Goal: Check status

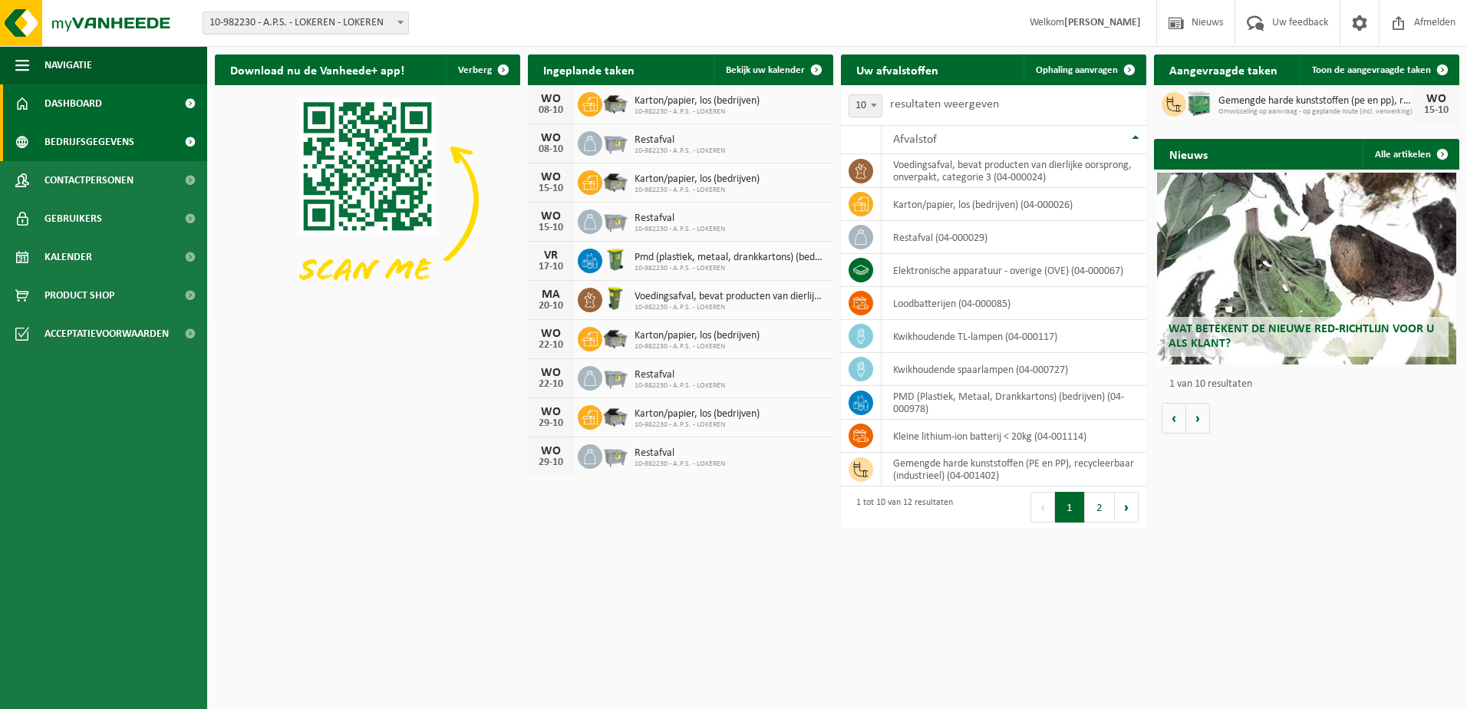
click at [69, 144] on span "Bedrijfsgegevens" at bounding box center [90, 142] width 90 height 38
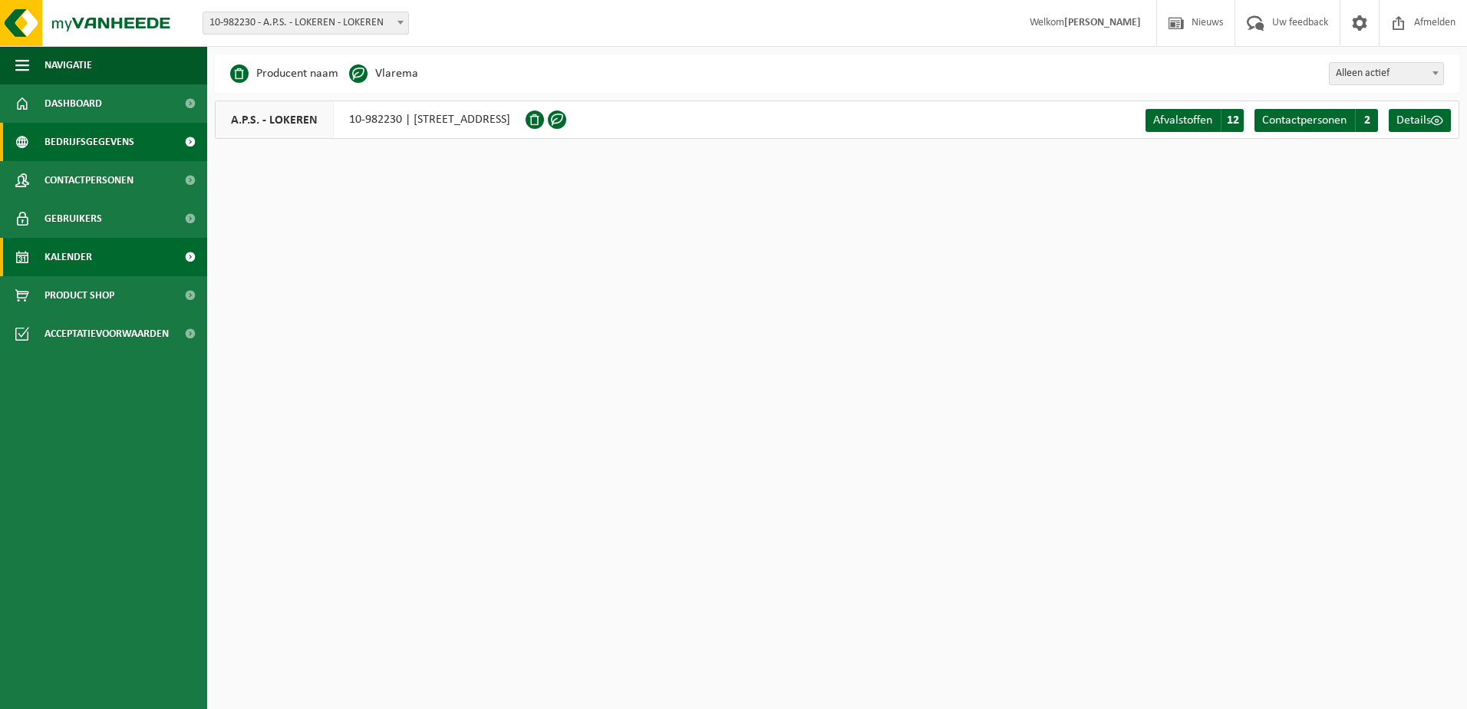
click at [65, 262] on span "Kalender" at bounding box center [69, 257] width 48 height 38
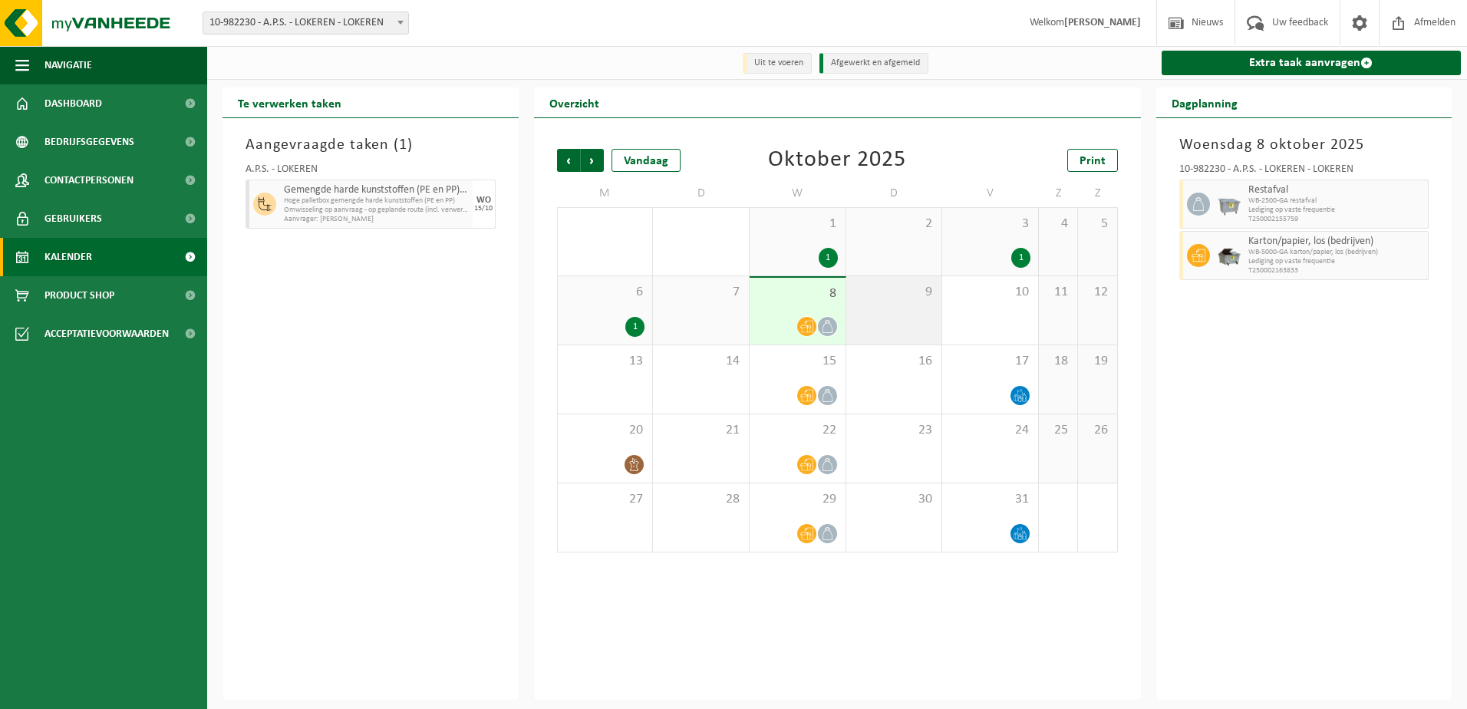
click at [892, 312] on div "9" at bounding box center [894, 310] width 96 height 68
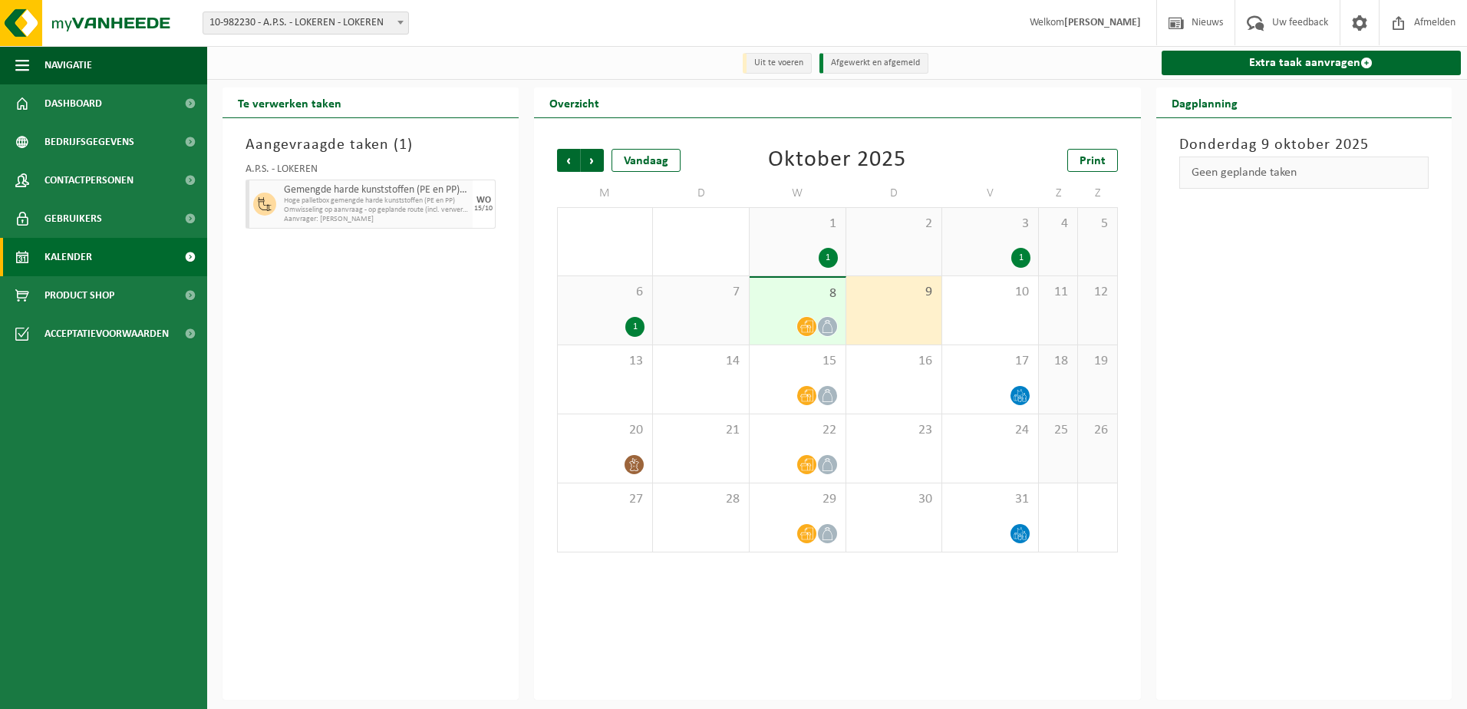
click at [701, 312] on div "7" at bounding box center [701, 310] width 96 height 68
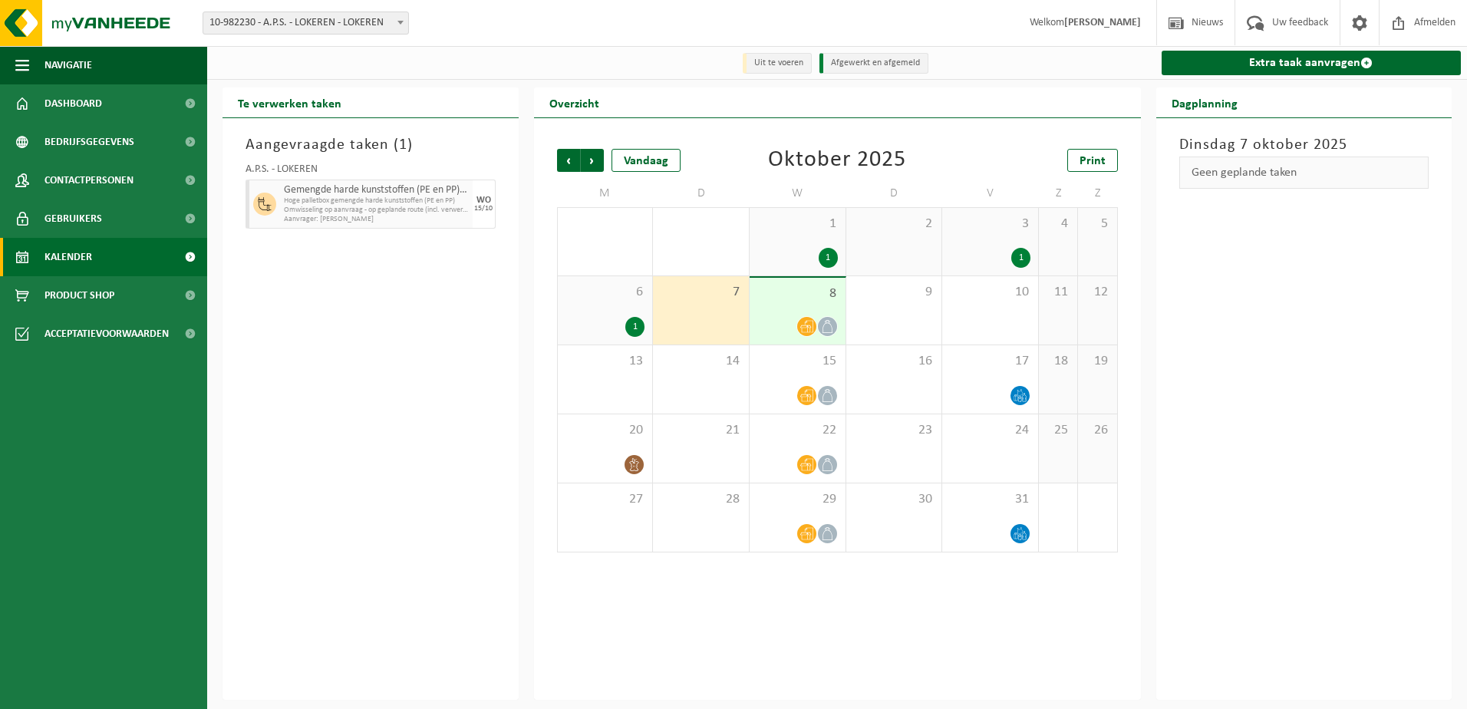
click at [795, 319] on div "8" at bounding box center [798, 311] width 96 height 67
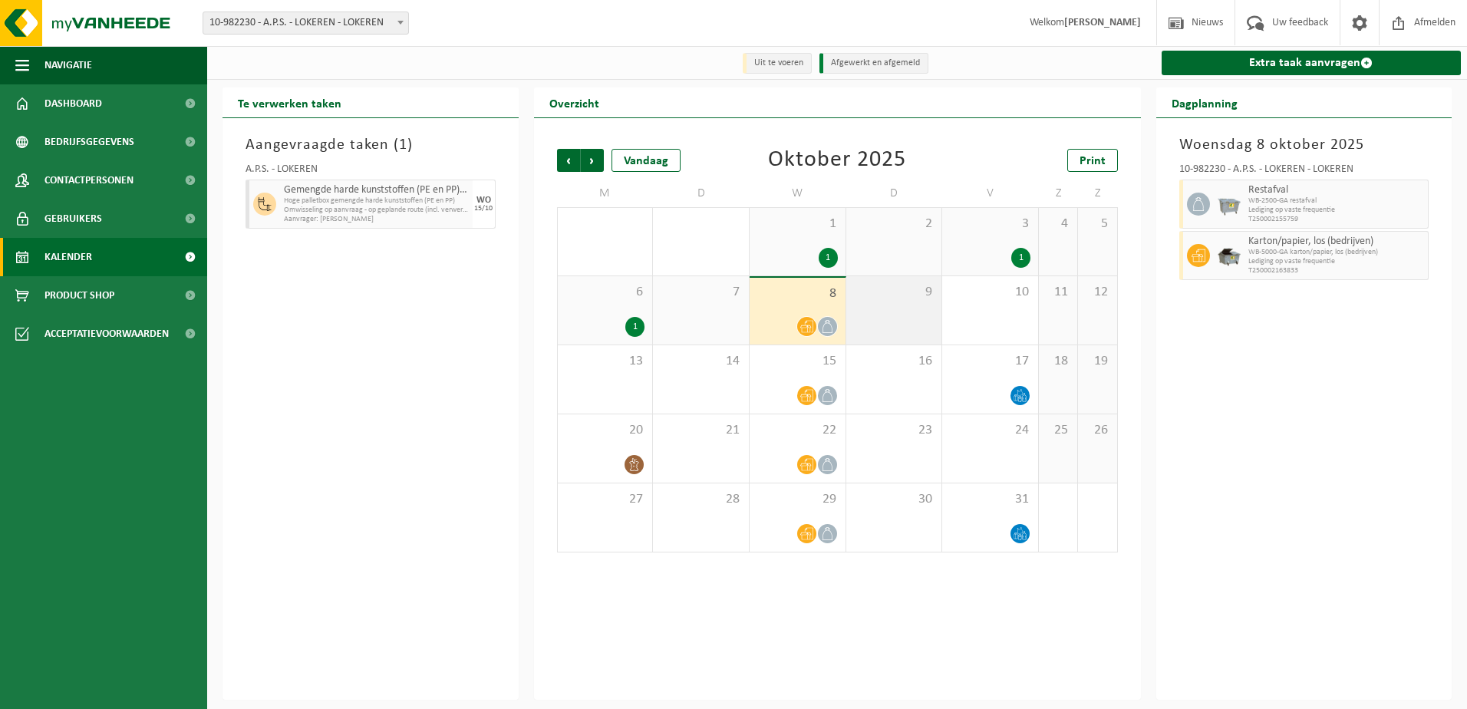
drag, startPoint x: 857, startPoint y: 317, endPoint x: 864, endPoint y: 322, distance: 8.3
click at [863, 322] on div "9" at bounding box center [894, 310] width 96 height 68
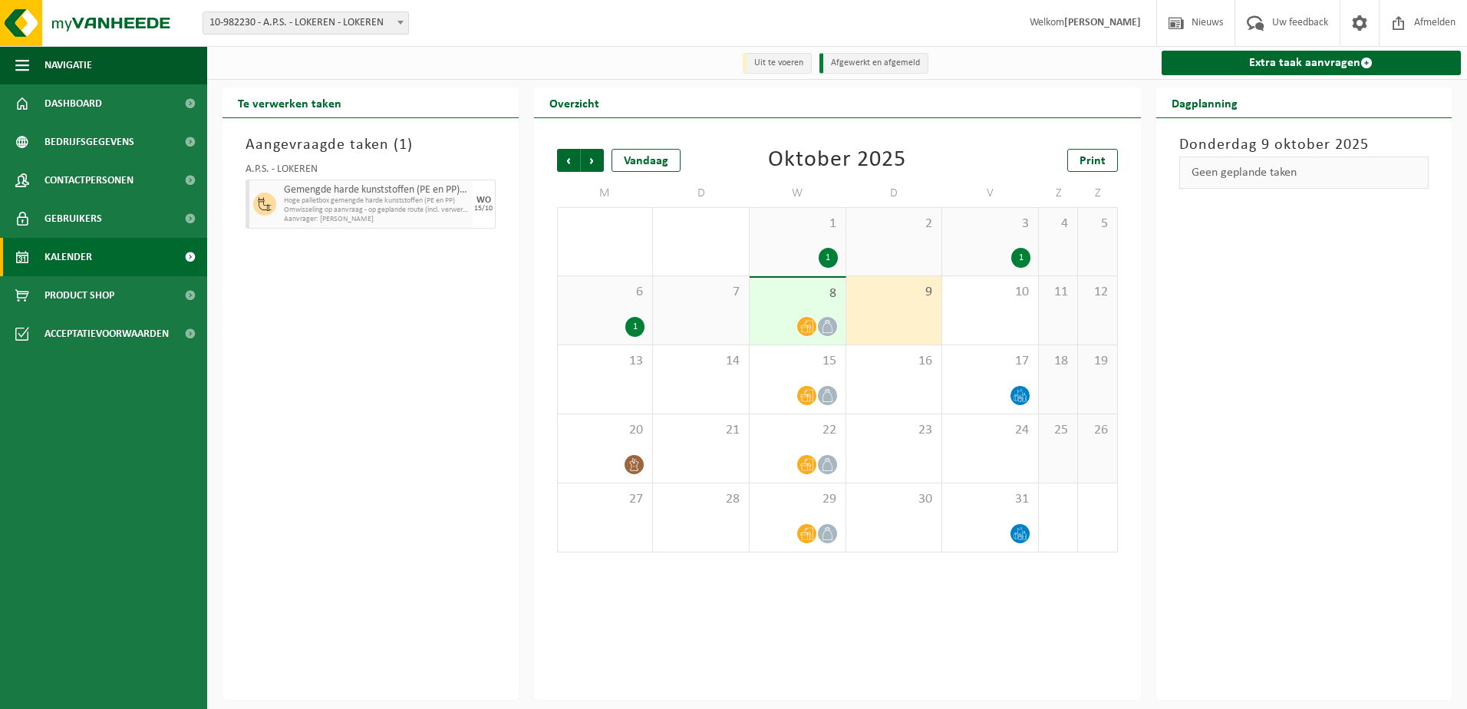
click at [786, 322] on div at bounding box center [797, 326] width 81 height 21
